Goal: Task Accomplishment & Management: Manage account settings

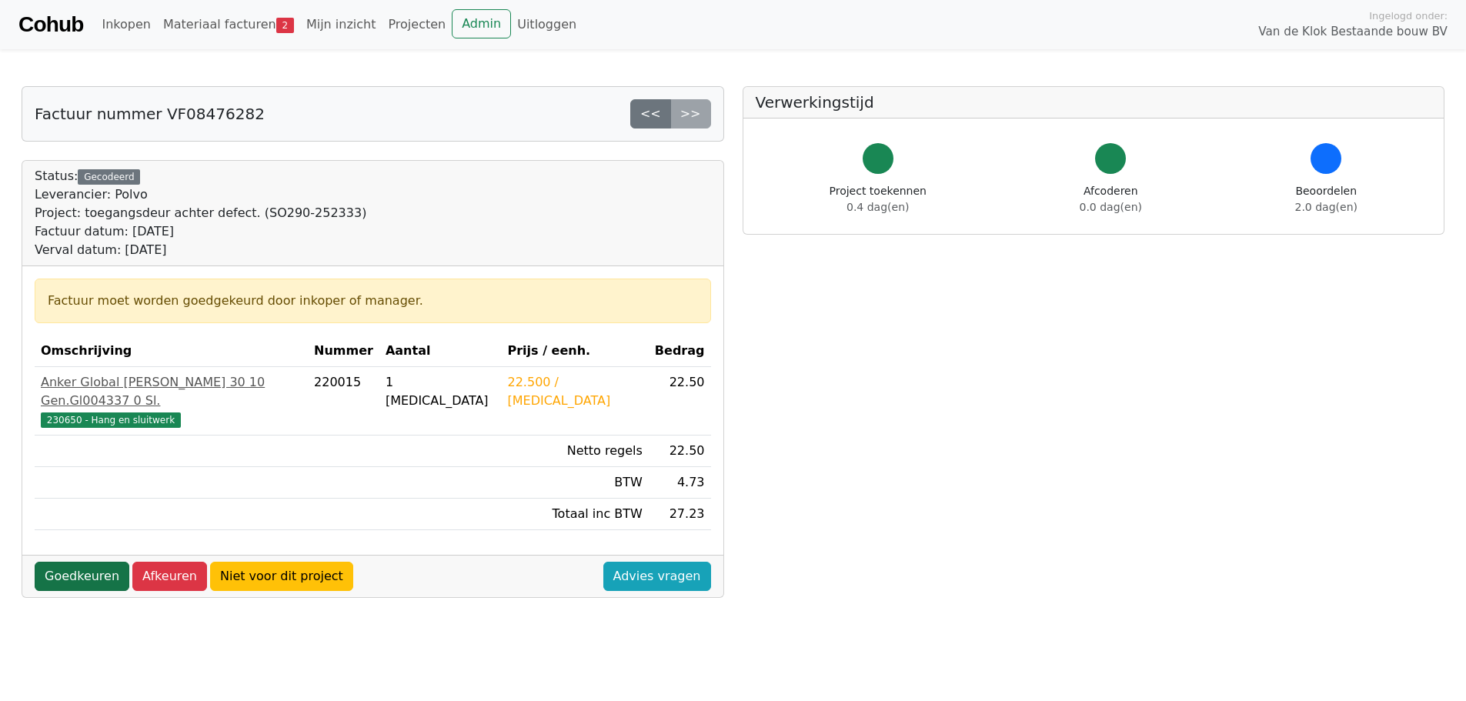
click at [76, 562] on link "Goedkeuren" at bounding box center [82, 576] width 95 height 29
